Goal: Task Accomplishment & Management: Manage account settings

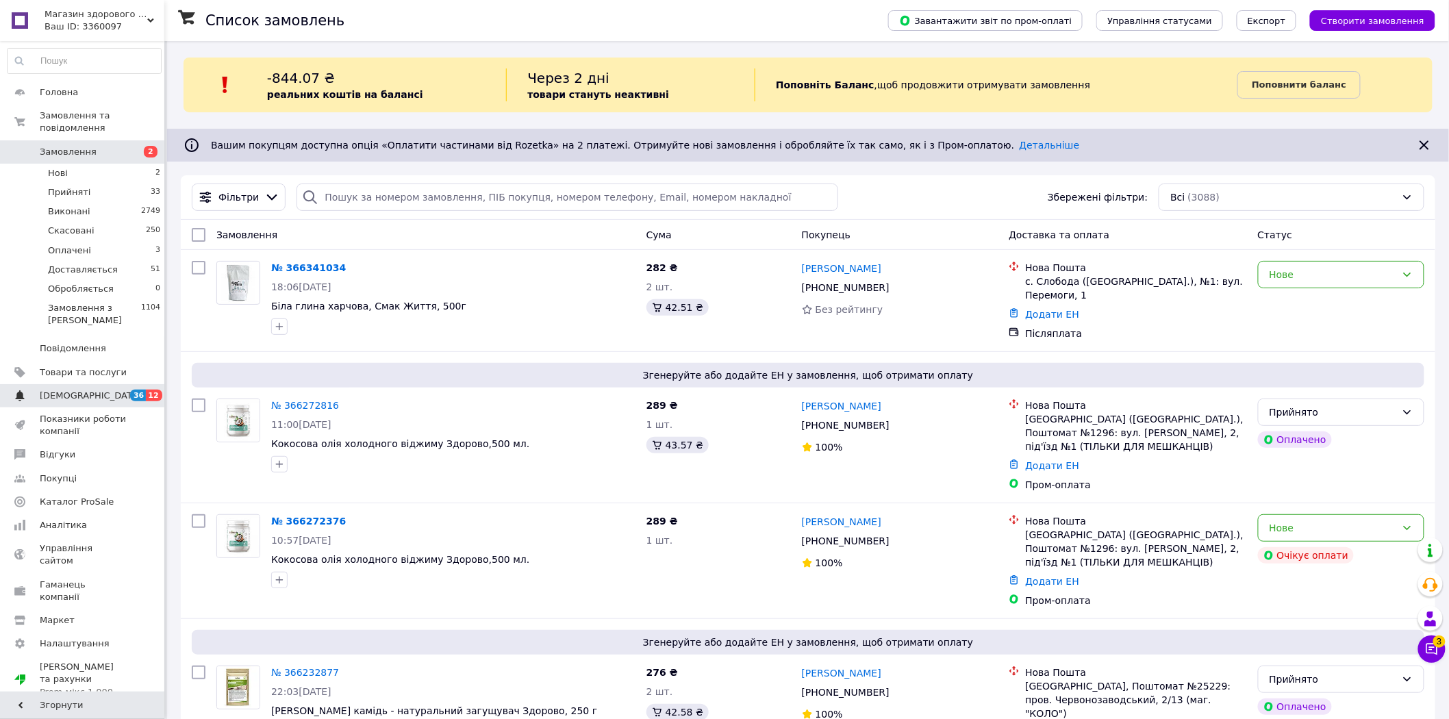
scroll to position [304, 0]
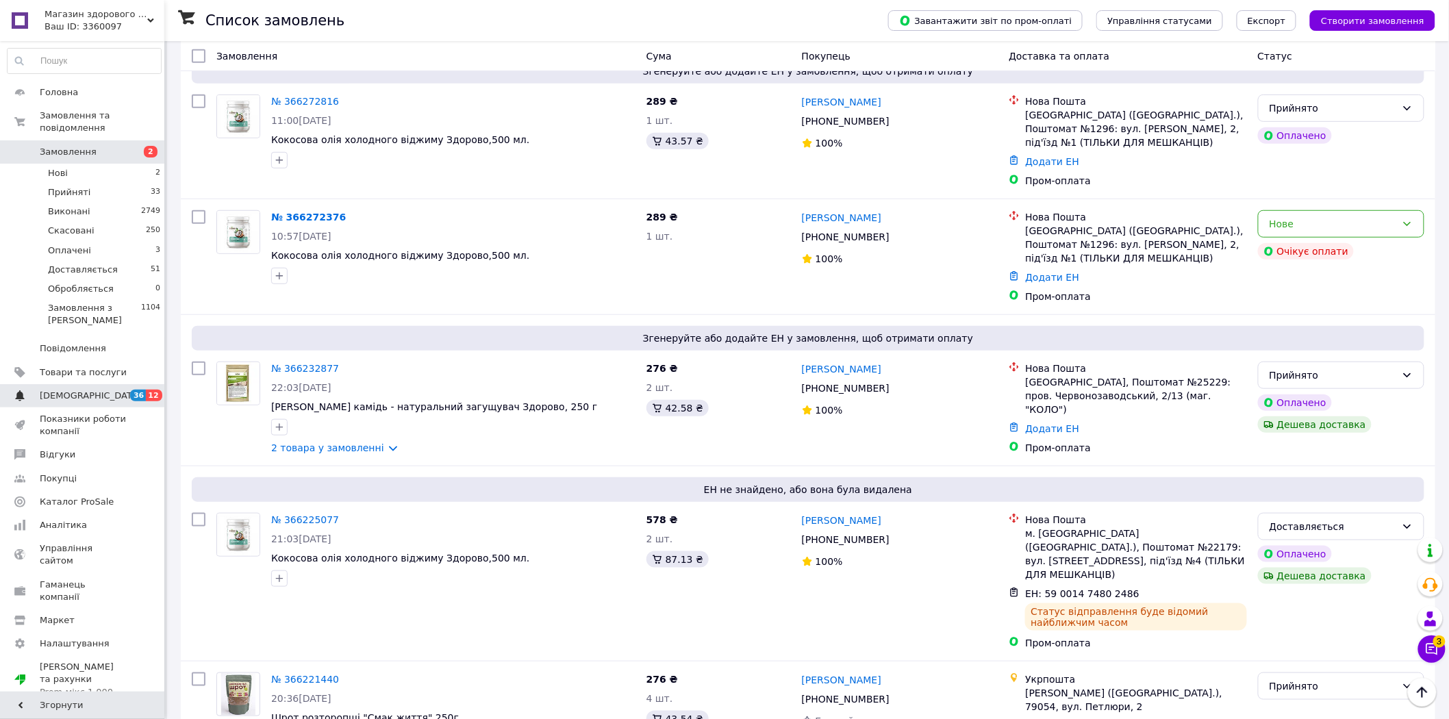
click at [80, 390] on span "[DEMOGRAPHIC_DATA]" at bounding box center [90, 396] width 101 height 12
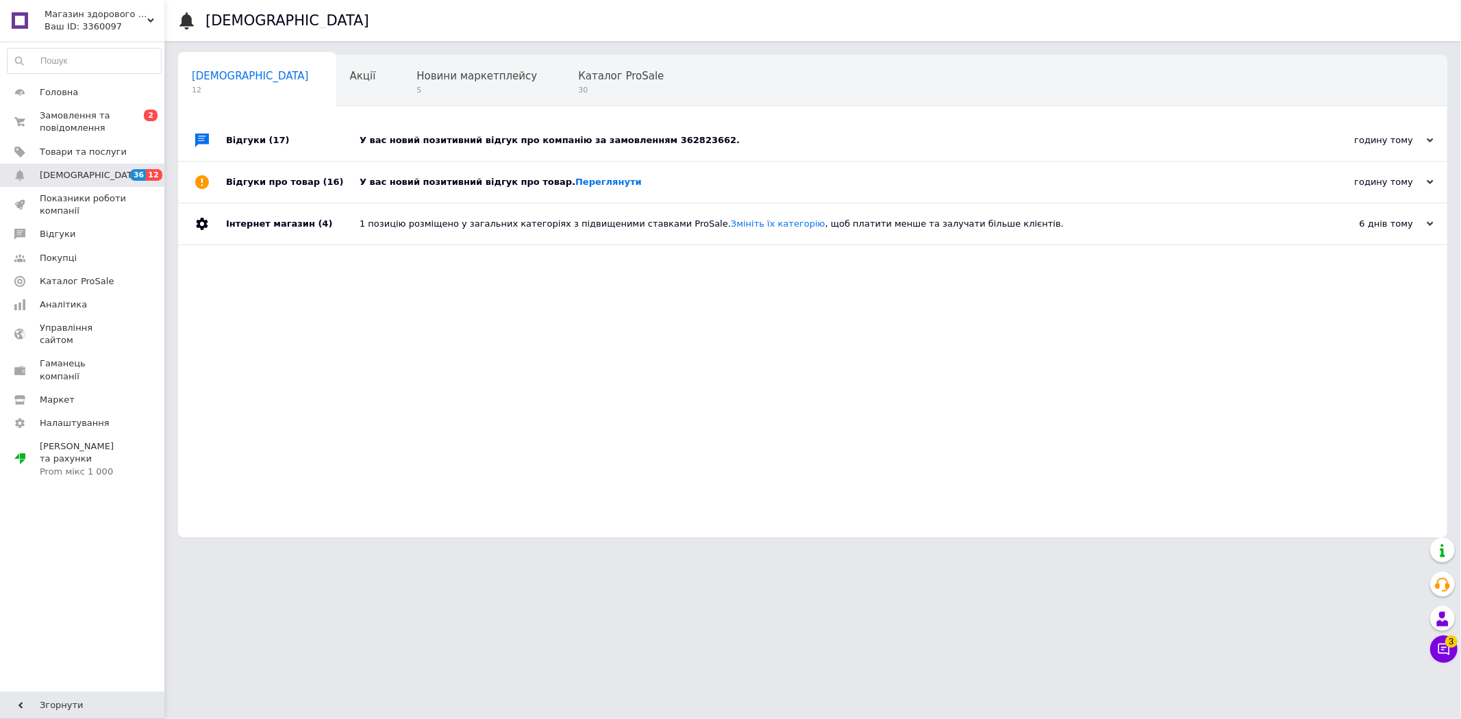
click at [496, 181] on div "У вас новий позитивний відгук про товар. Переглянути" at bounding box center [827, 182] width 937 height 12
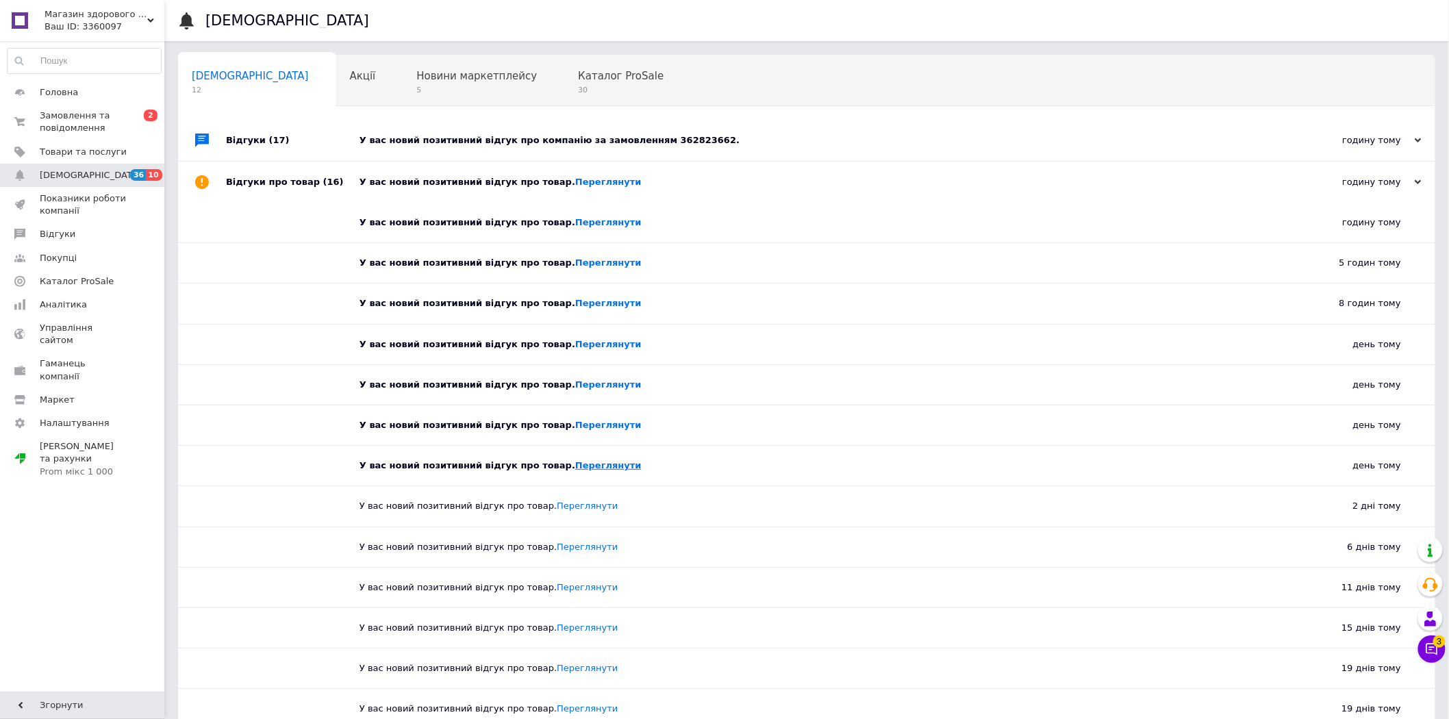
click at [575, 470] on link "Переглянути" at bounding box center [608, 465] width 66 height 10
click at [575, 426] on link "Переглянути" at bounding box center [608, 425] width 66 height 10
click at [598, 425] on link "Переглянути" at bounding box center [608, 425] width 66 height 10
click at [570, 378] on div "У вас новий позитивний відгук про товар. Переглянути" at bounding box center [811, 385] width 905 height 40
click at [575, 385] on link "Переглянути" at bounding box center [608, 384] width 66 height 10
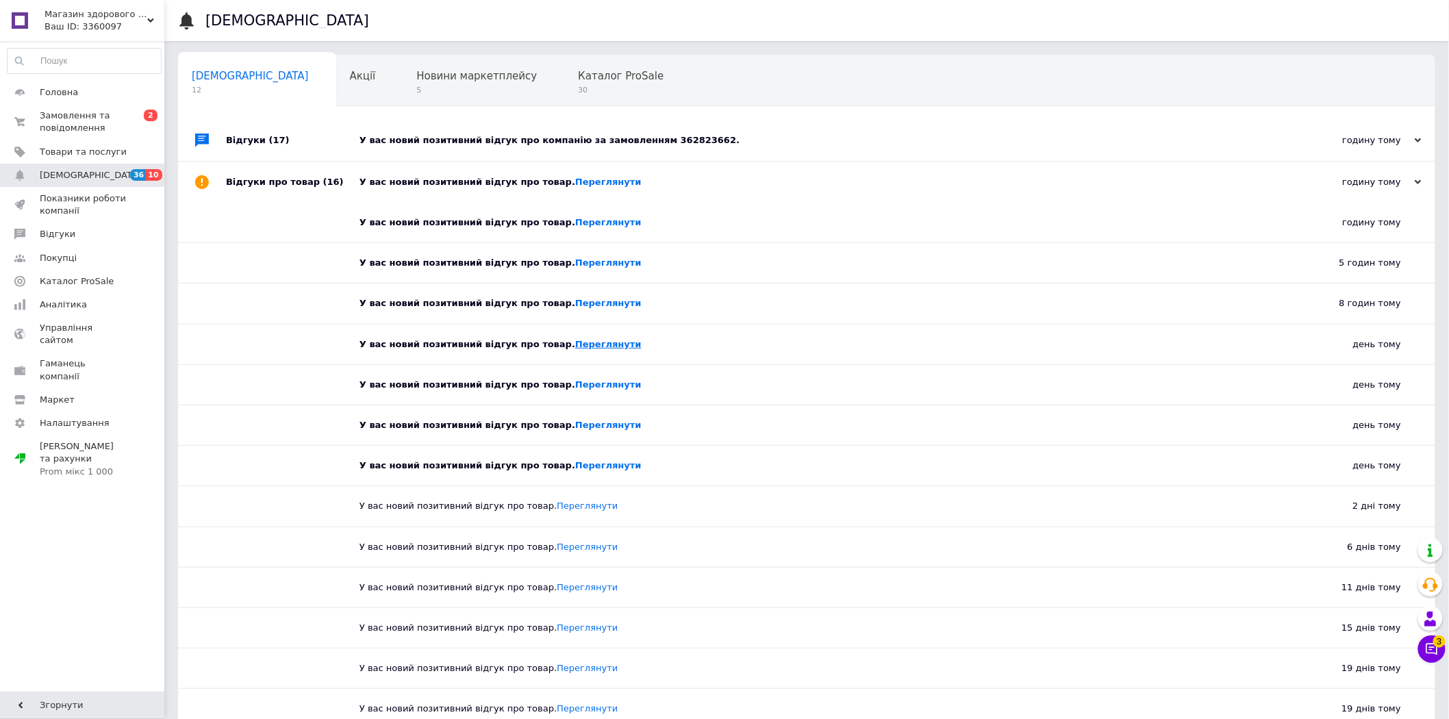
click at [575, 349] on link "Переглянути" at bounding box center [608, 344] width 66 height 10
click at [575, 299] on link "Переглянути" at bounding box center [608, 303] width 66 height 10
click at [577, 166] on div "У вас новий позитивний відгук про товар. Переглянути" at bounding box center [821, 182] width 925 height 41
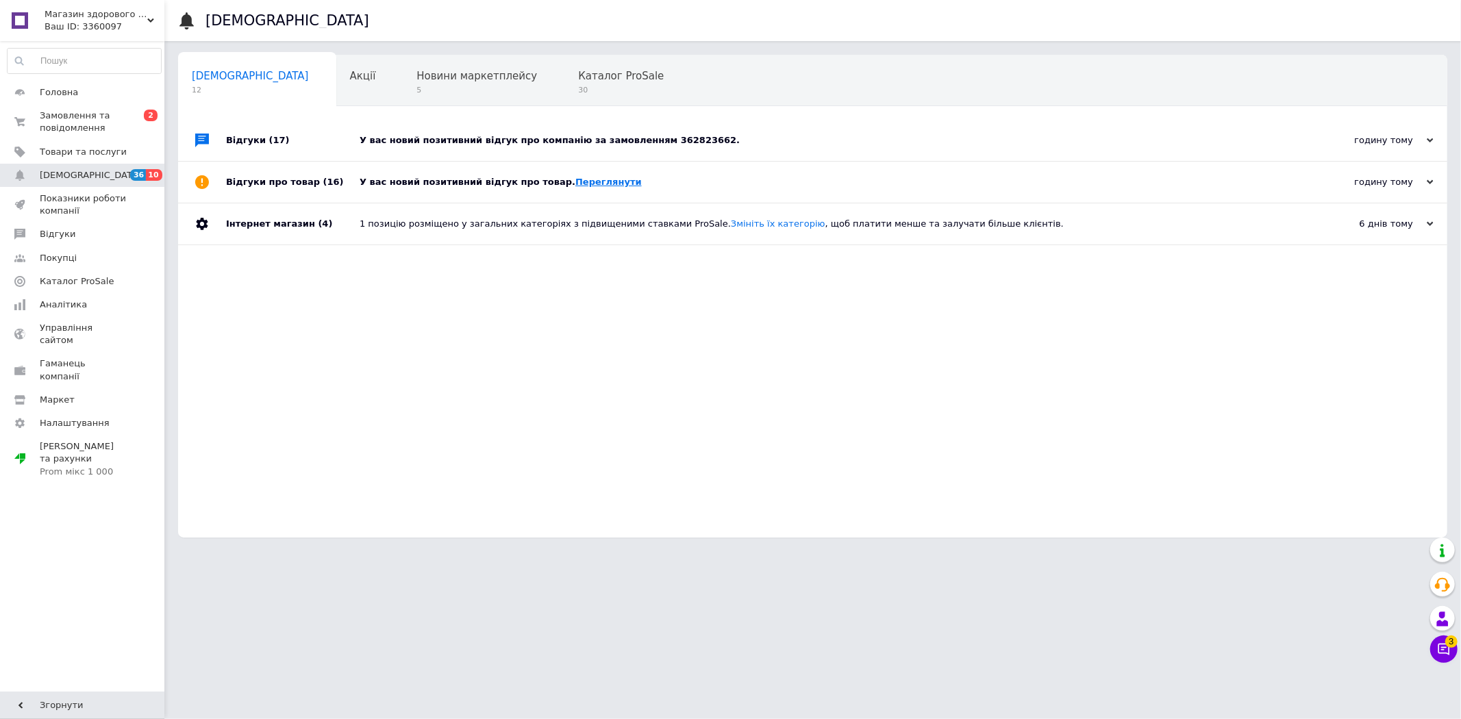
click at [582, 186] on link "Переглянути" at bounding box center [608, 182] width 66 height 10
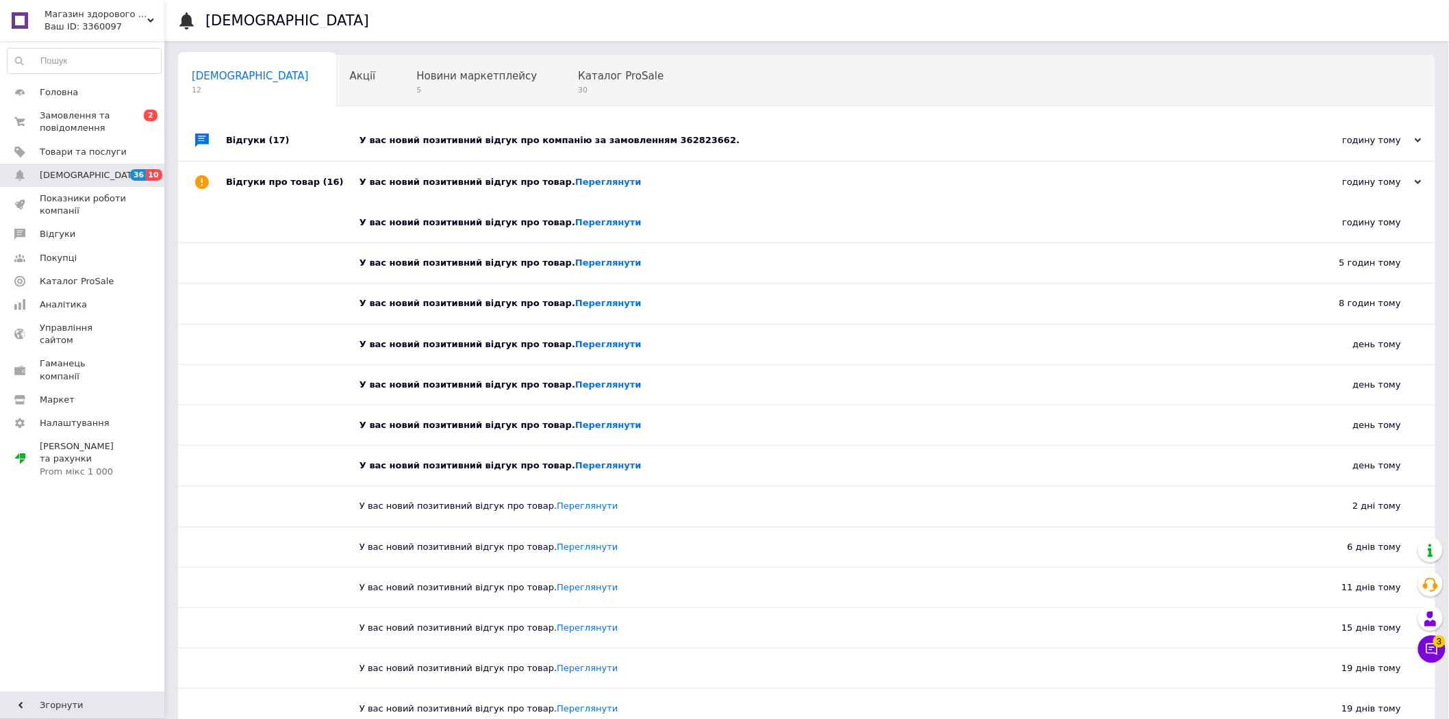
click at [577, 216] on div "У вас новий позитивний відгук про товар. Переглянути" at bounding box center [811, 223] width 905 height 40
click at [575, 227] on link "Переглянути" at bounding box center [608, 222] width 66 height 10
click at [591, 262] on link "Переглянути" at bounding box center [608, 262] width 66 height 10
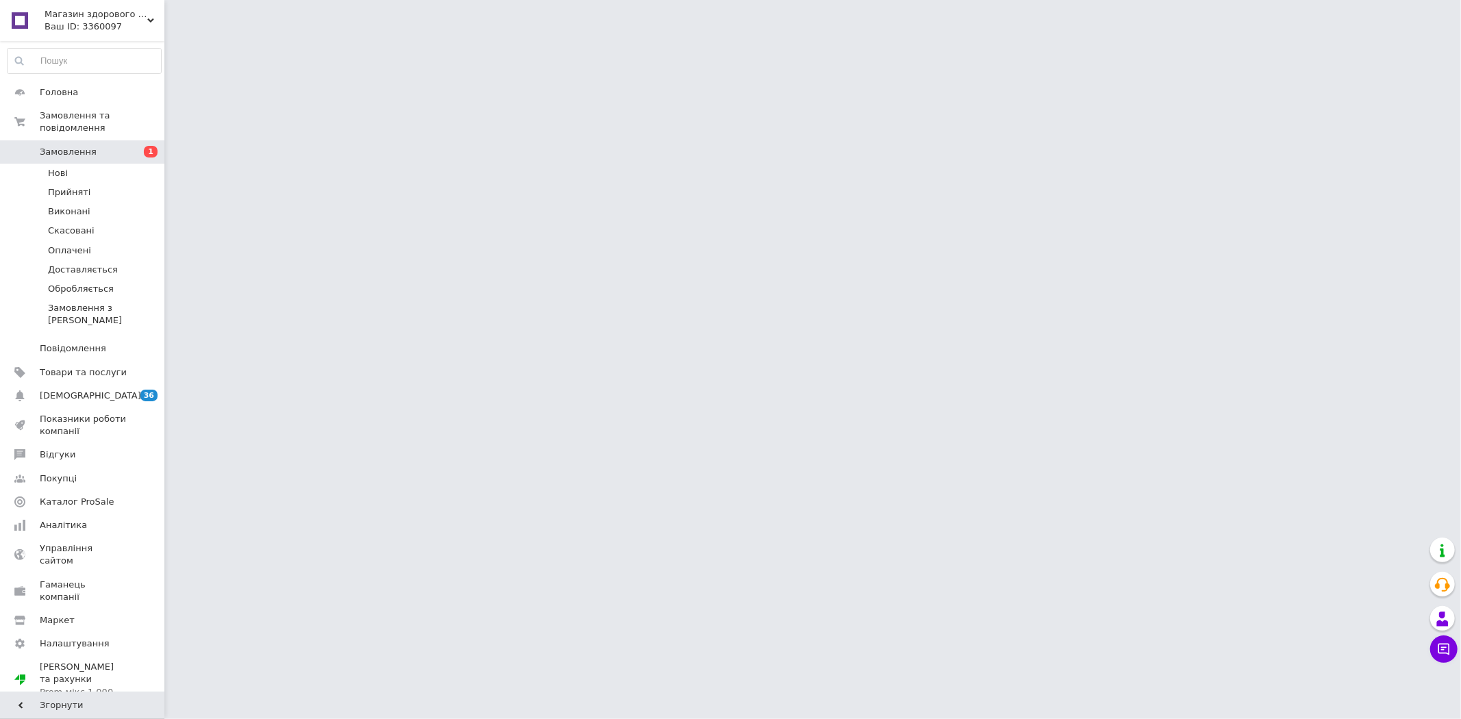
click at [90, 146] on span "Замовлення" at bounding box center [83, 152] width 87 height 12
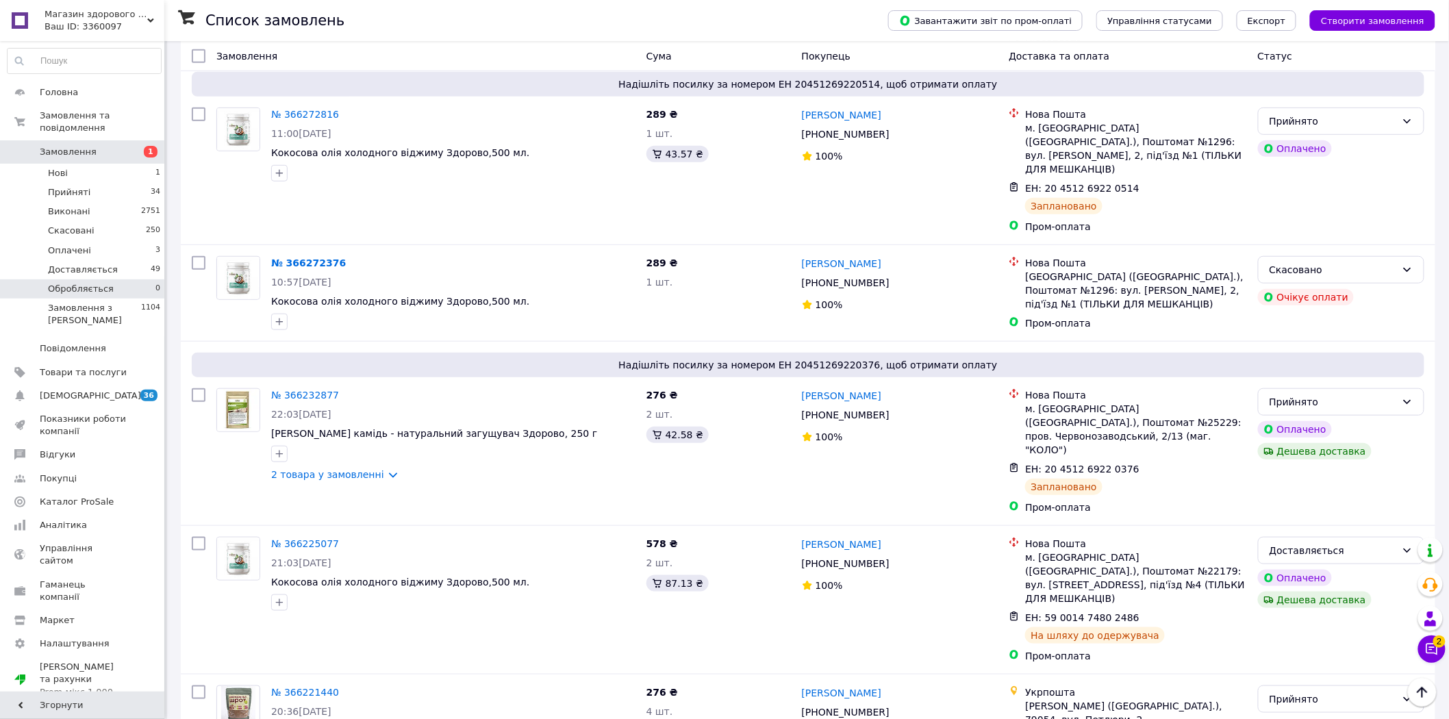
scroll to position [304, 0]
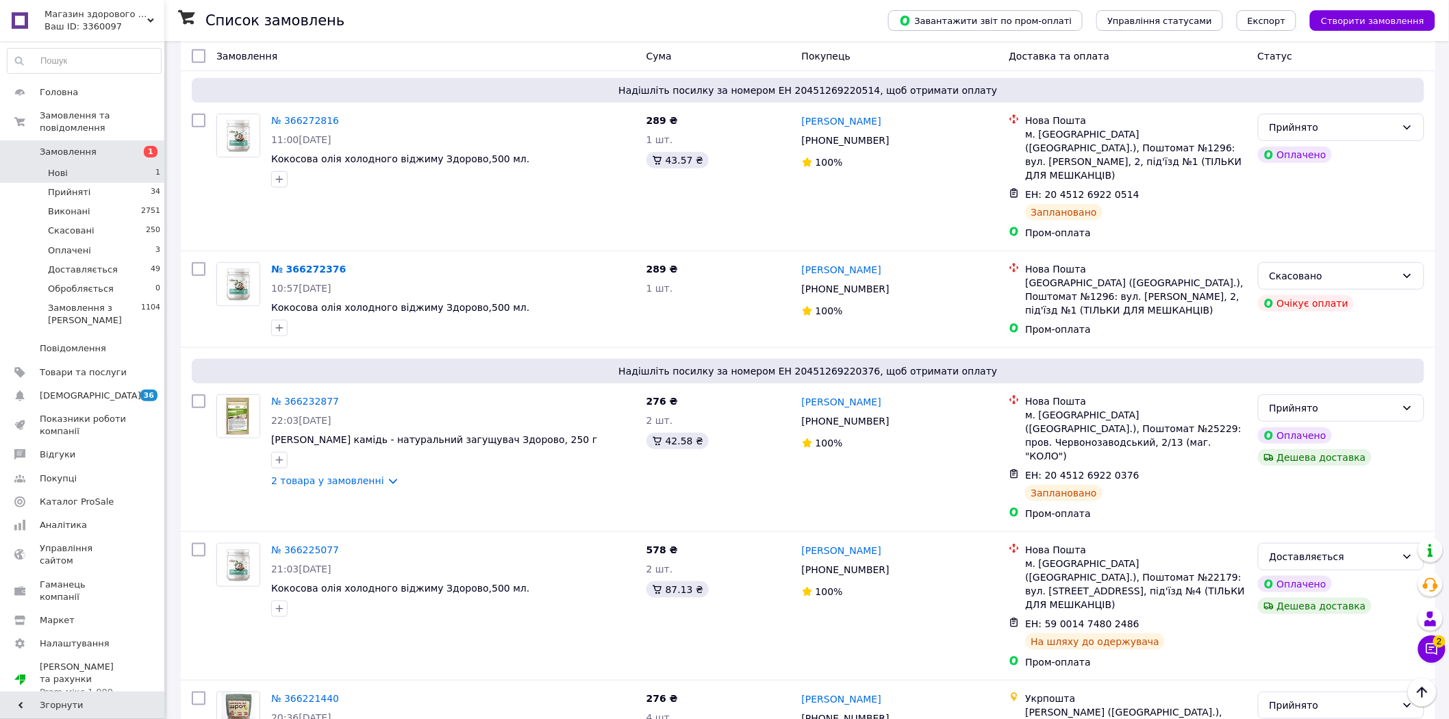
click at [84, 165] on li "Нові 1" at bounding box center [84, 173] width 168 height 19
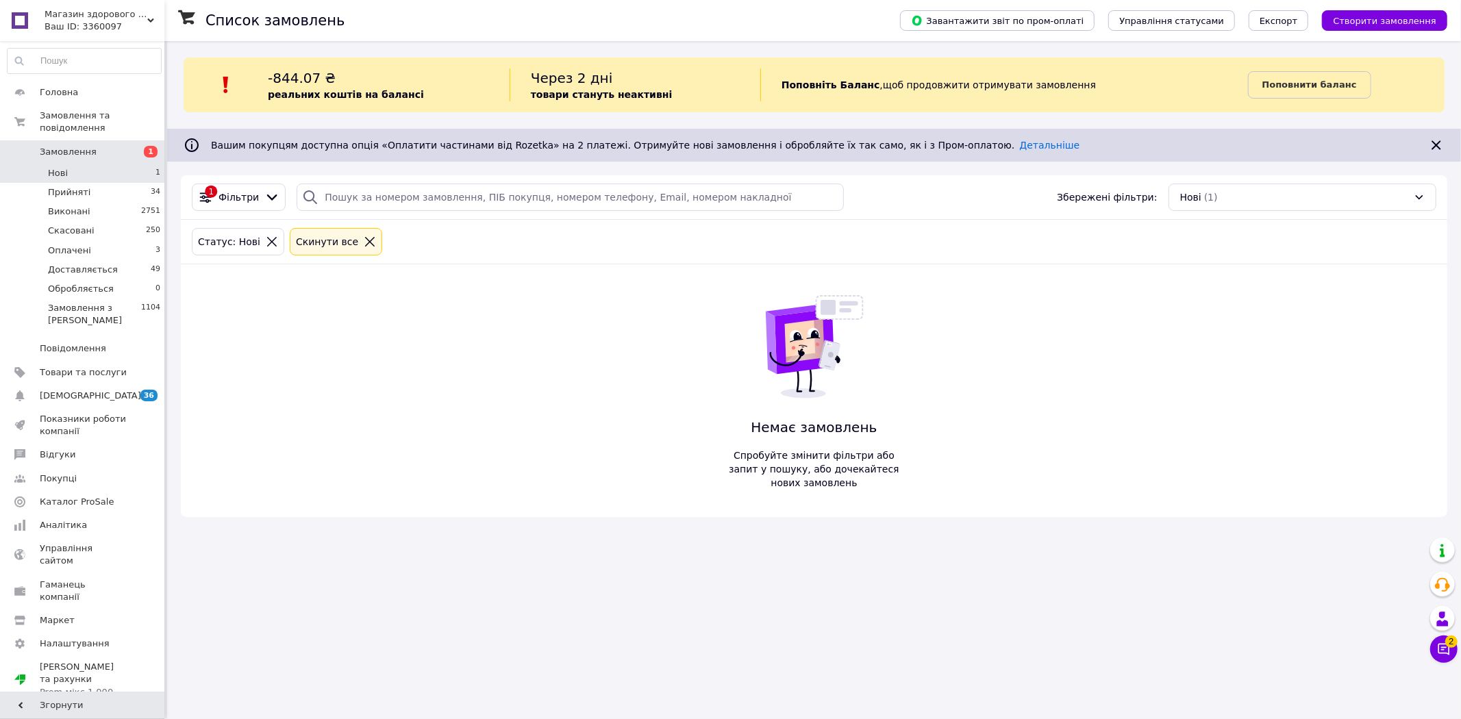
click at [63, 167] on span "Нові" at bounding box center [58, 173] width 20 height 12
click at [86, 99] on link "Головна" at bounding box center [84, 92] width 168 height 23
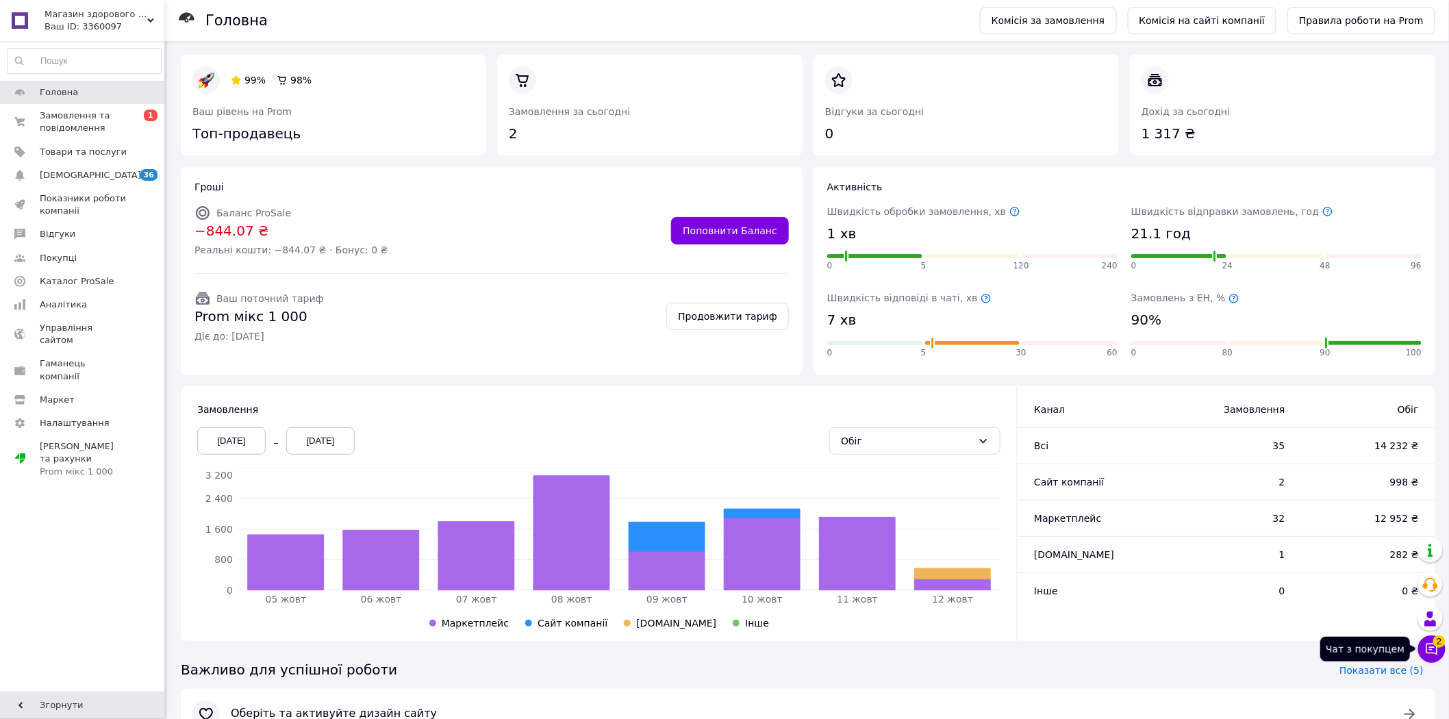
click at [1430, 648] on icon at bounding box center [1432, 649] width 14 height 14
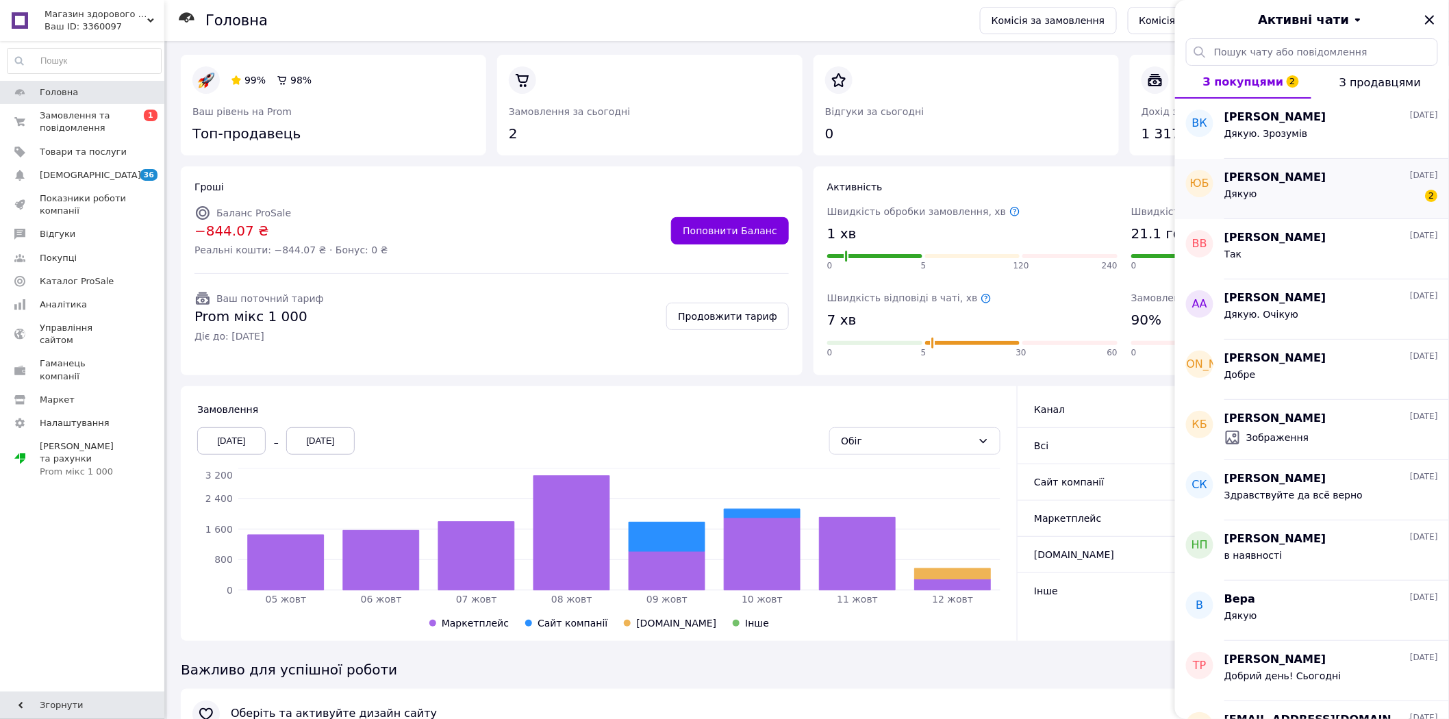
click at [1343, 192] on div "Дякую 2" at bounding box center [1331, 197] width 214 height 22
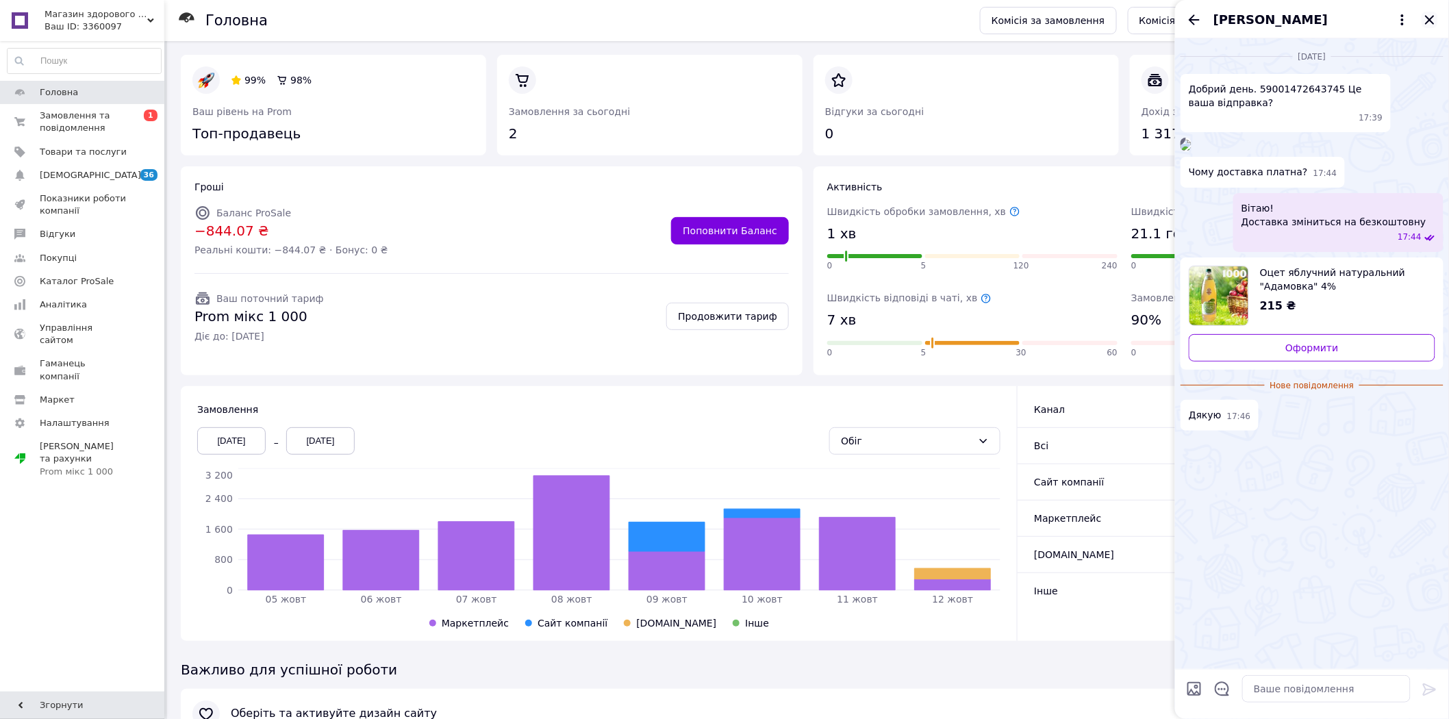
click at [1429, 15] on icon "Закрити" at bounding box center [1430, 20] width 16 height 16
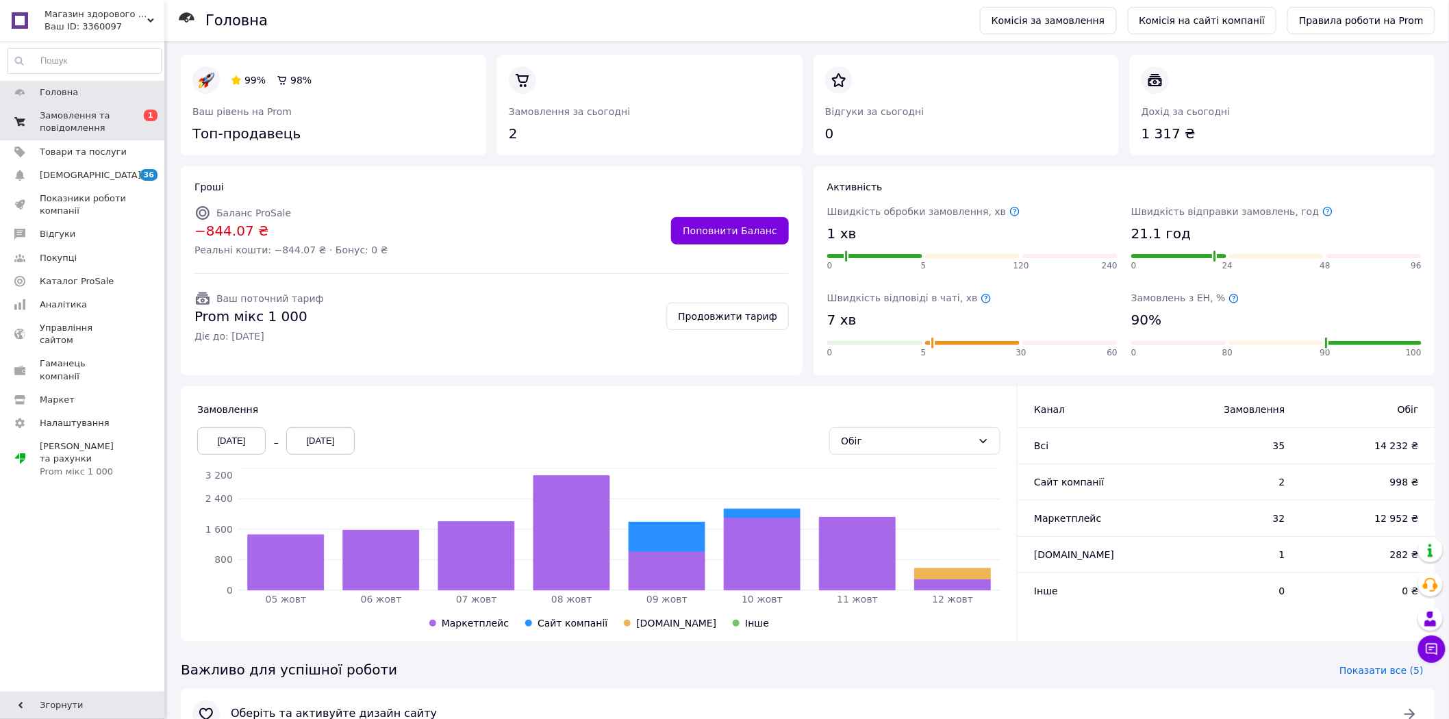
click at [64, 112] on span "Замовлення та повідомлення" at bounding box center [83, 122] width 87 height 25
